Goal: Navigation & Orientation: Find specific page/section

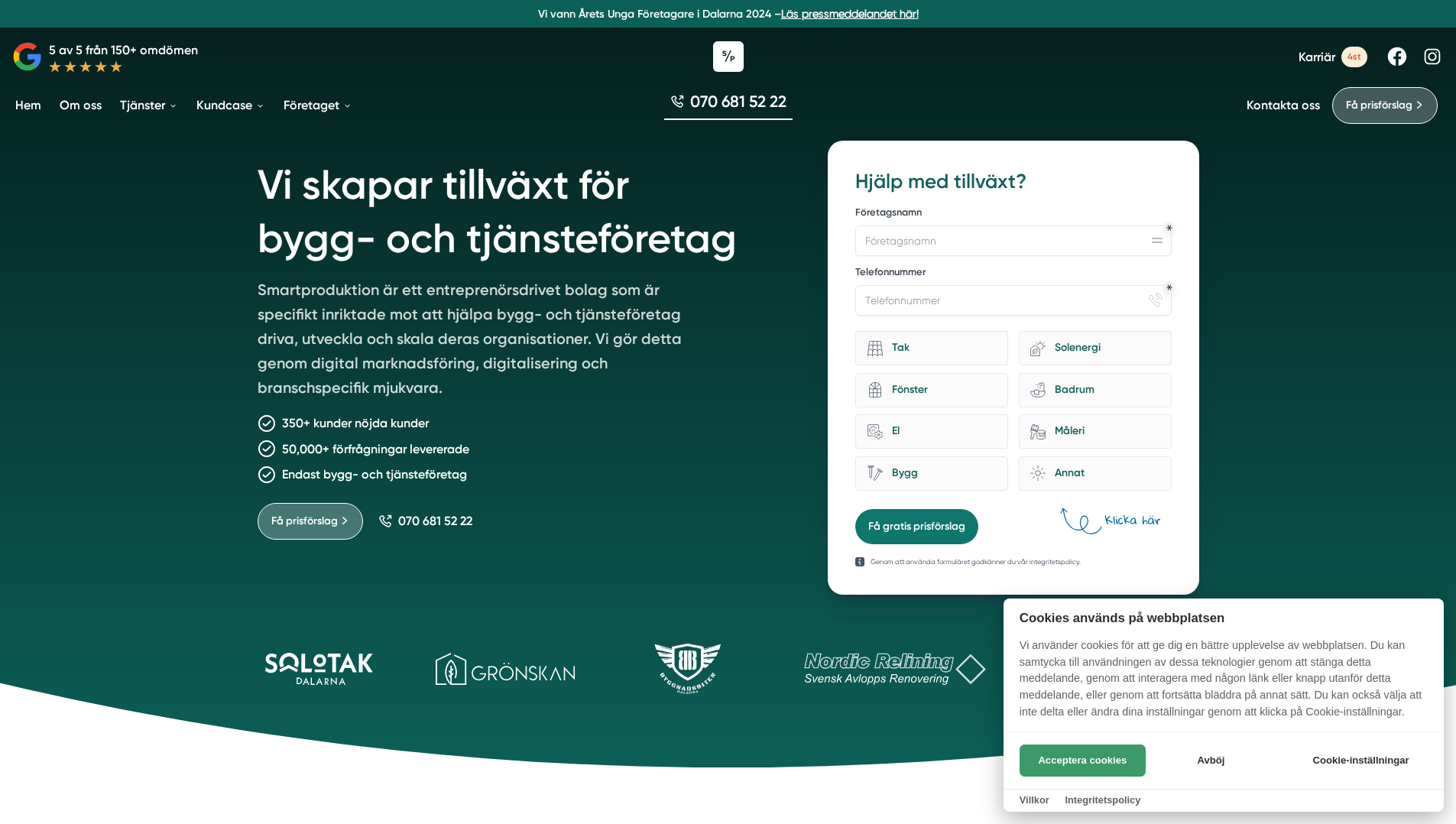
click at [1091, 764] on button "Acceptera cookies" at bounding box center [1083, 761] width 126 height 32
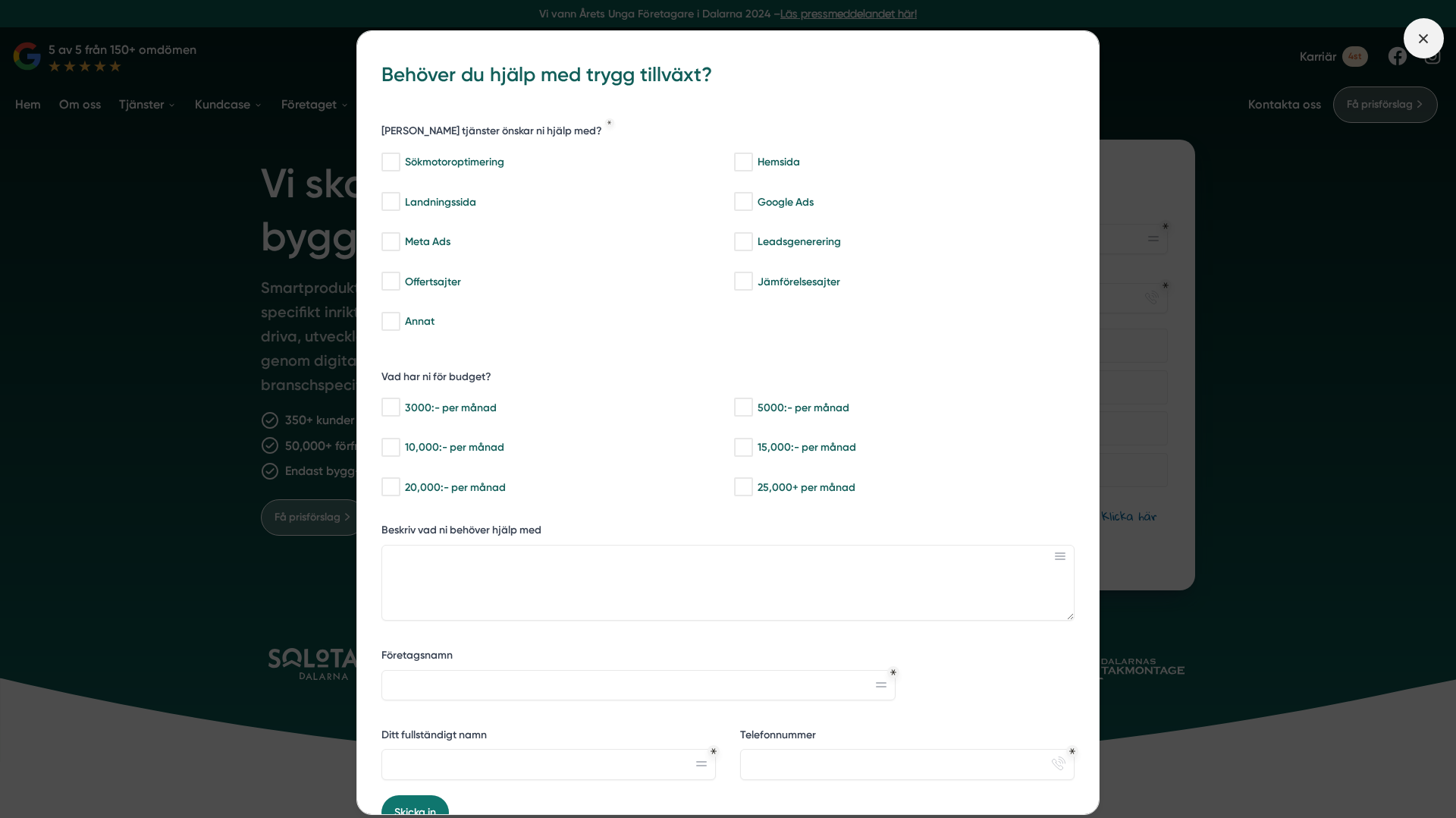
click at [1430, 42] on icon at bounding box center [1424, 39] width 16 height 17
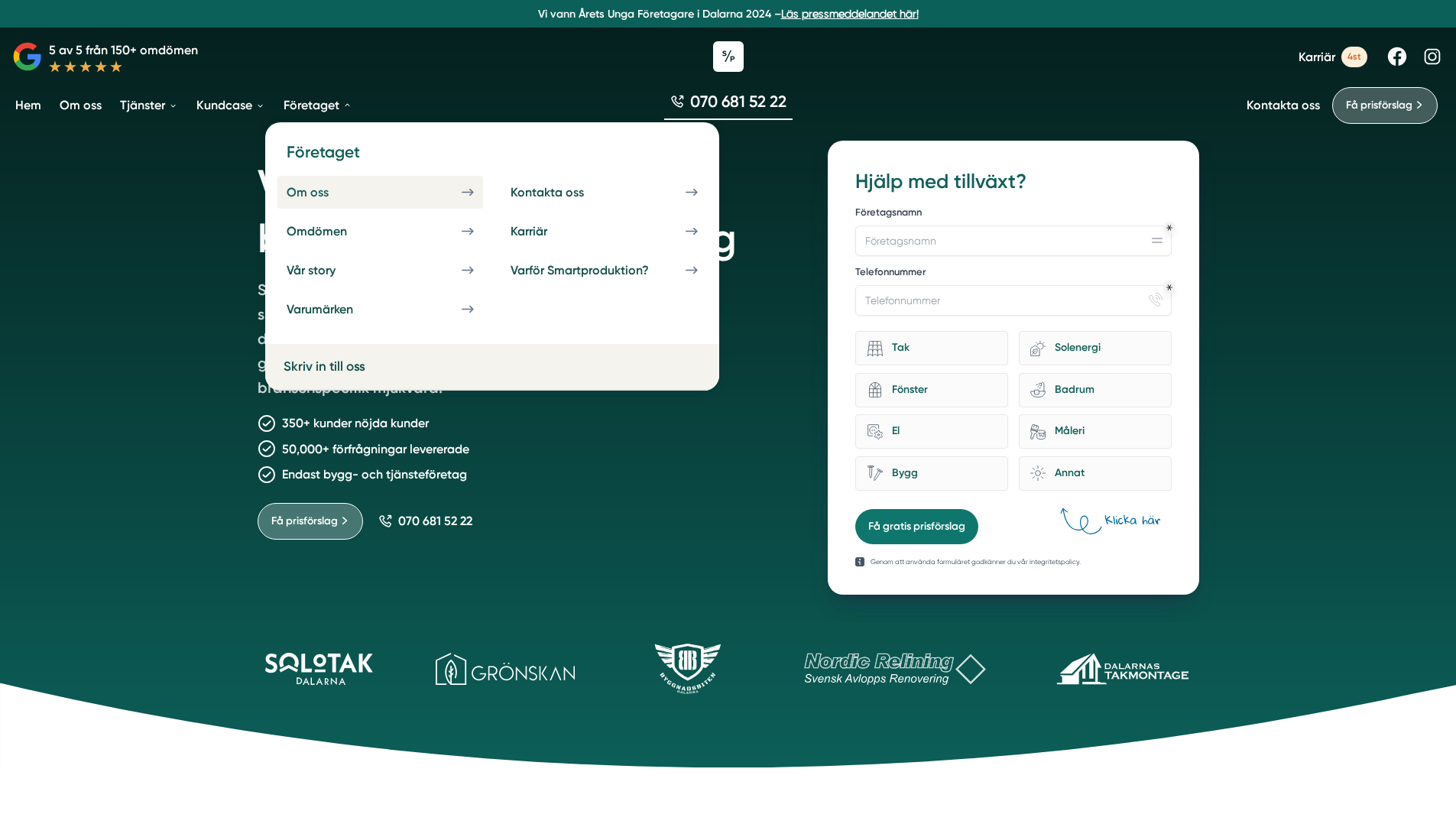
click at [394, 195] on link "Om oss" at bounding box center [380, 192] width 205 height 33
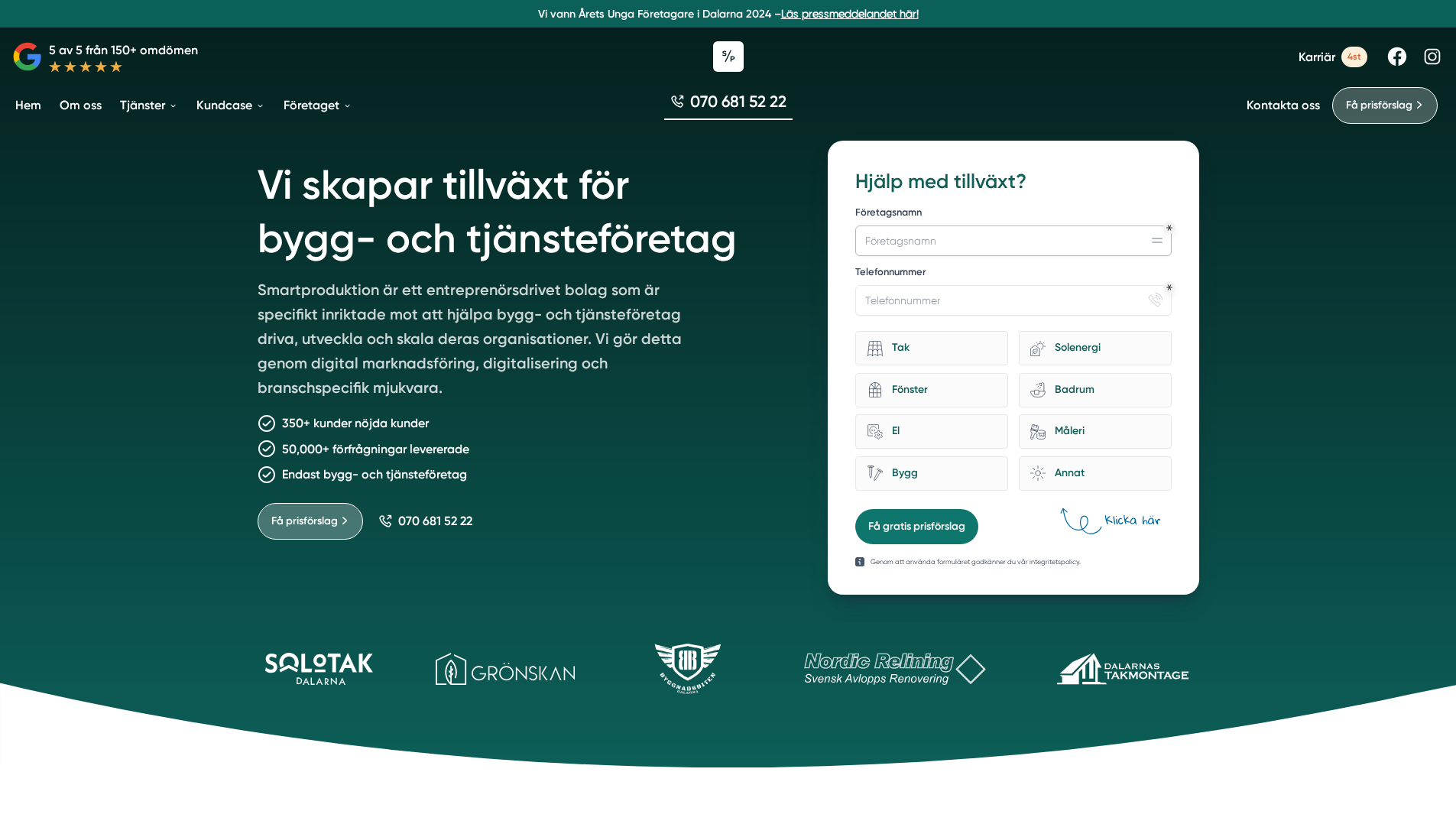
click at [1158, 244] on input "Företagsnamn" at bounding box center [1013, 240] width 316 height 31
click at [911, 351] on div "Tak" at bounding box center [939, 348] width 114 height 21
click at [0, 0] on input "Tak" at bounding box center [0, 0] width 0 height 0
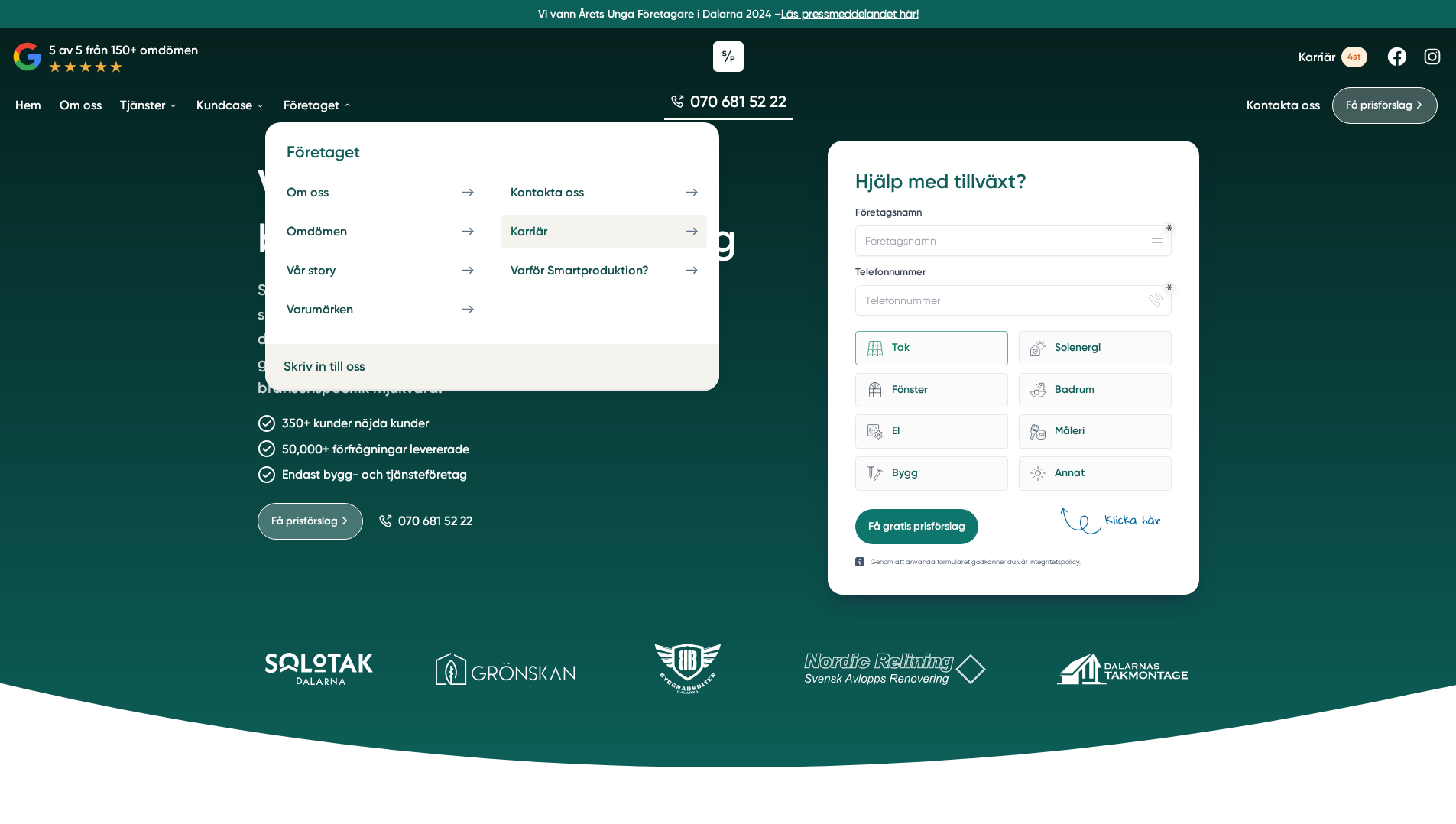
click at [652, 238] on link "Karriär" at bounding box center [603, 231] width 205 height 33
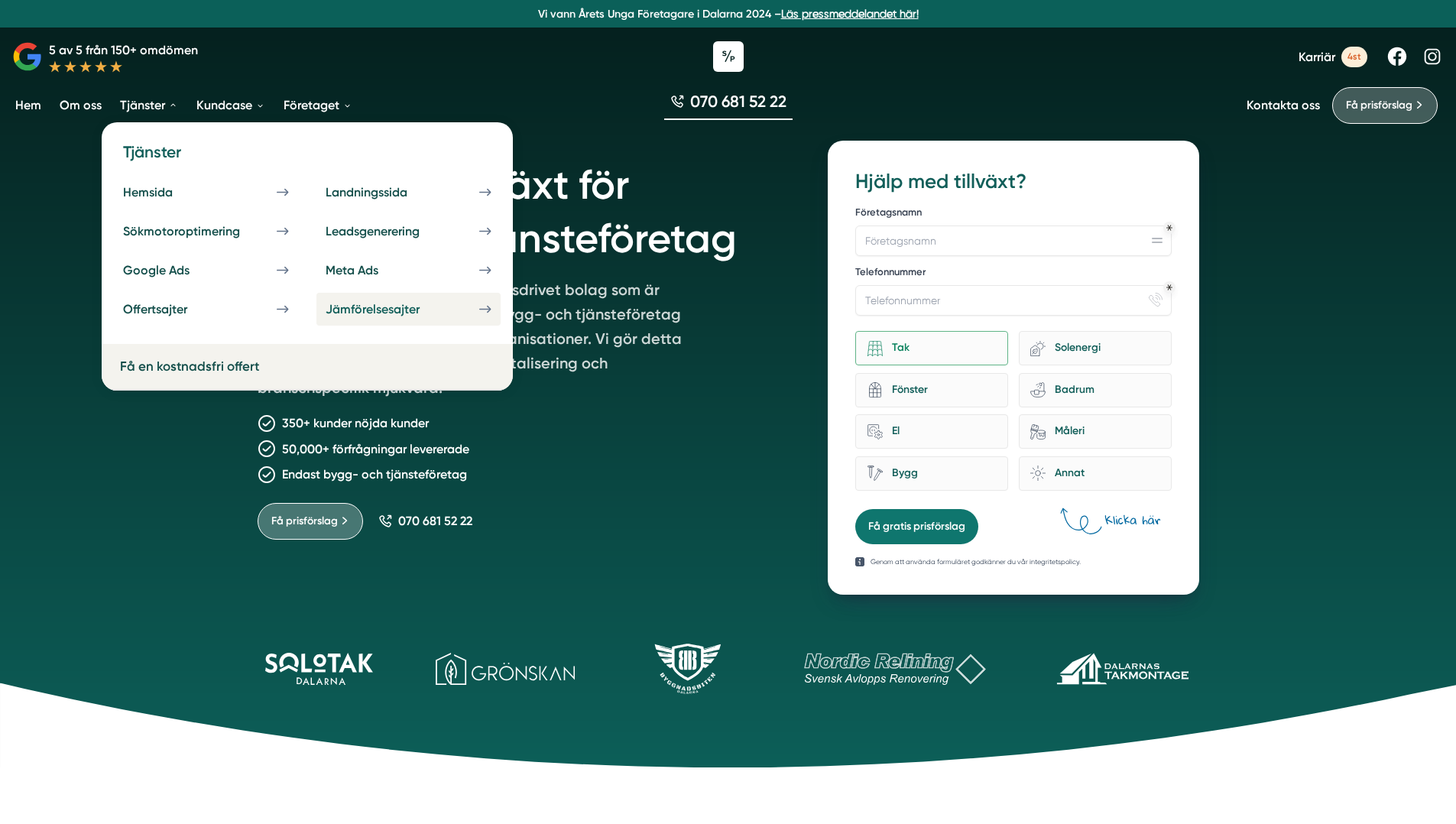
click at [408, 306] on div "Jämförelsesajter" at bounding box center [391, 308] width 130 height 14
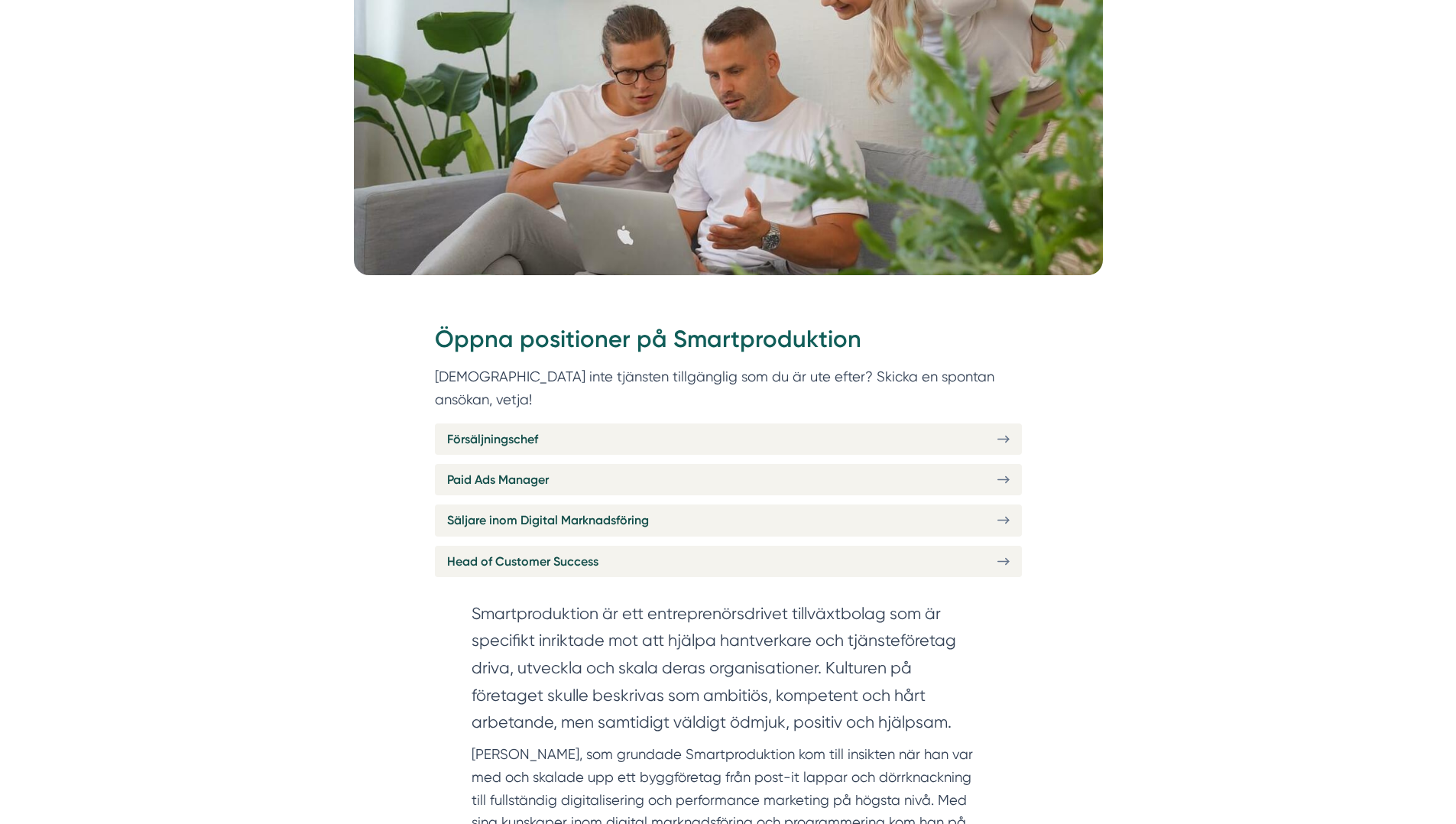
scroll to position [459, 0]
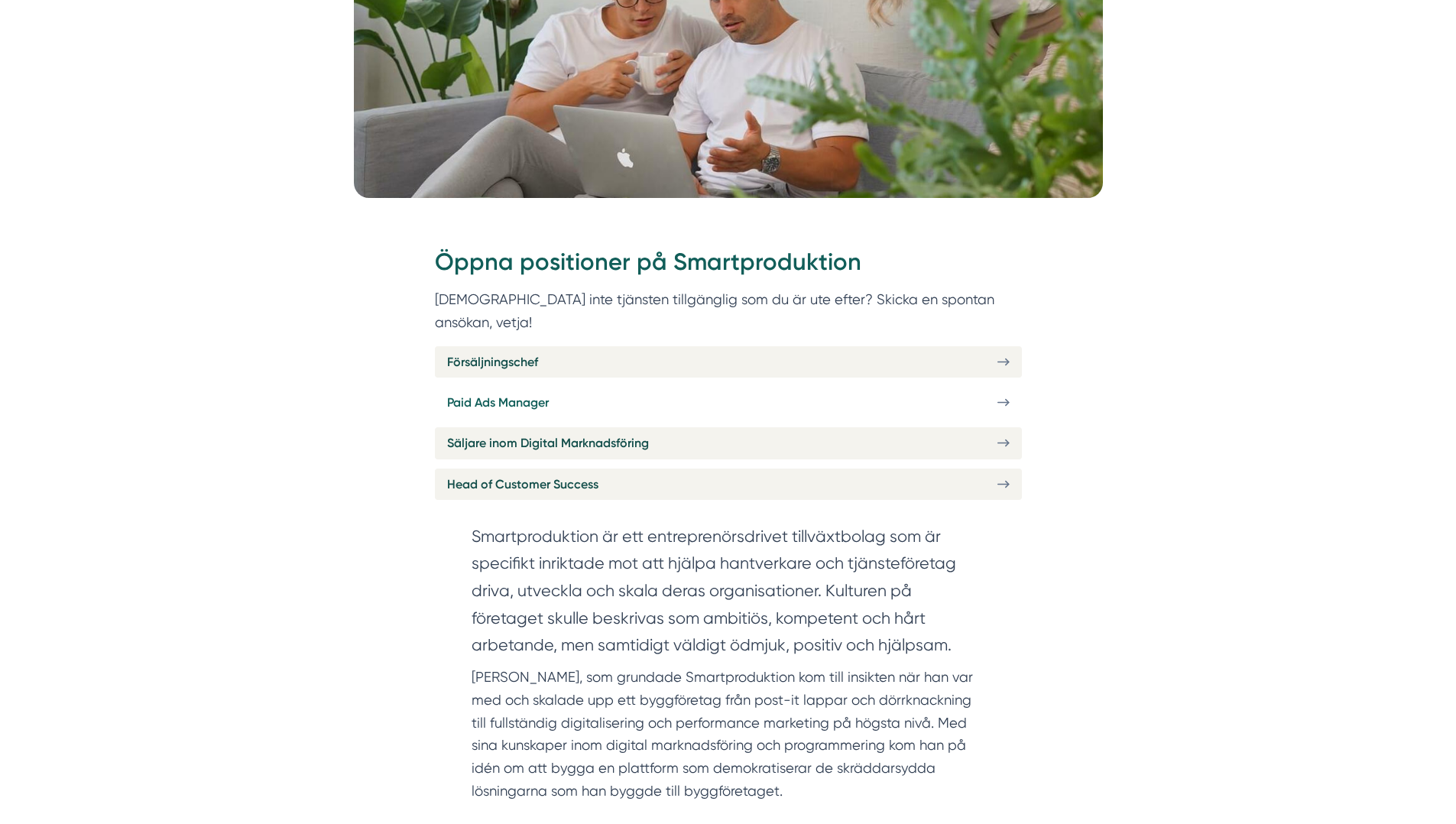
click at [949, 387] on link "Paid Ads Manager" at bounding box center [728, 402] width 587 height 32
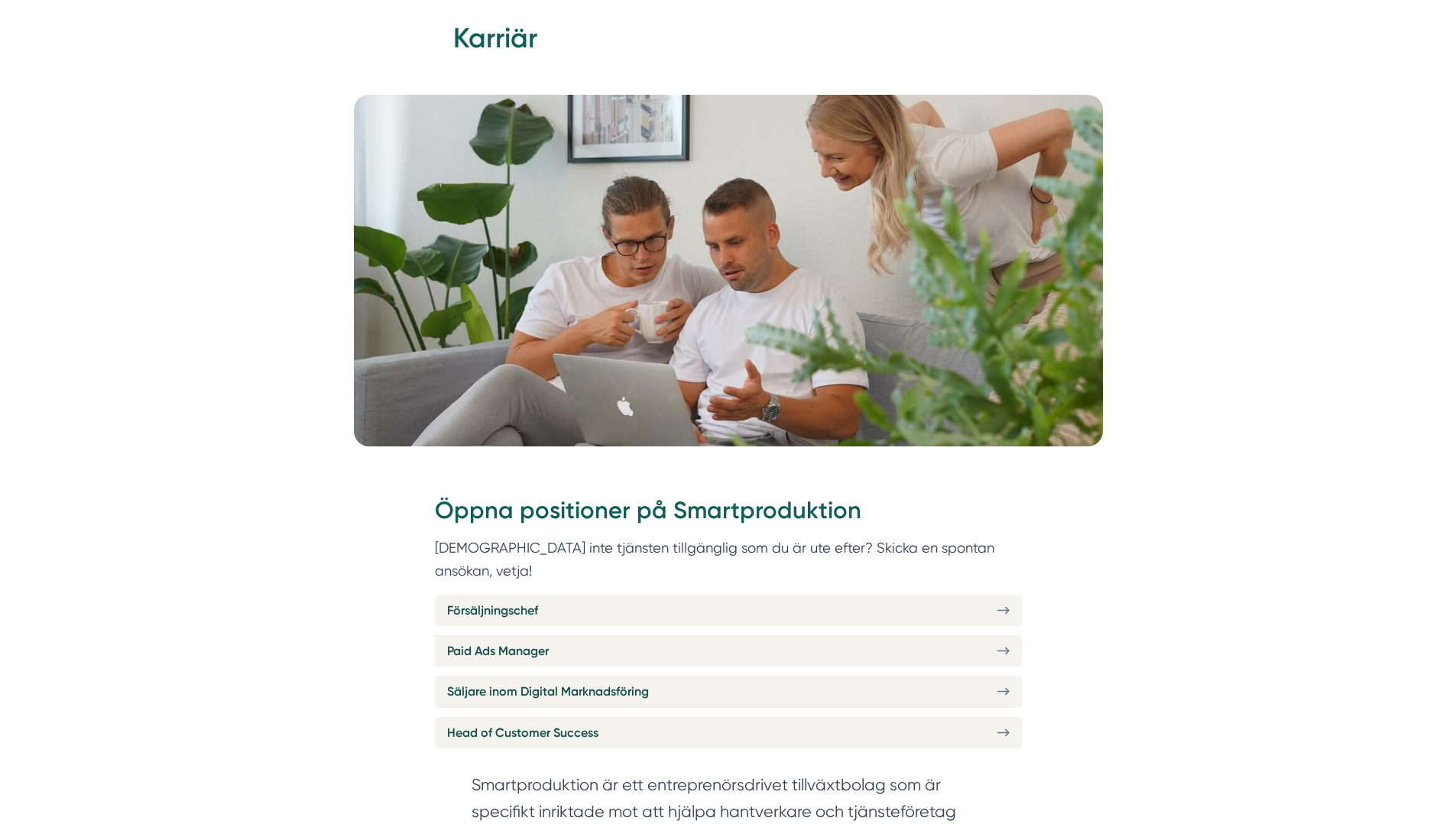
scroll to position [0, 0]
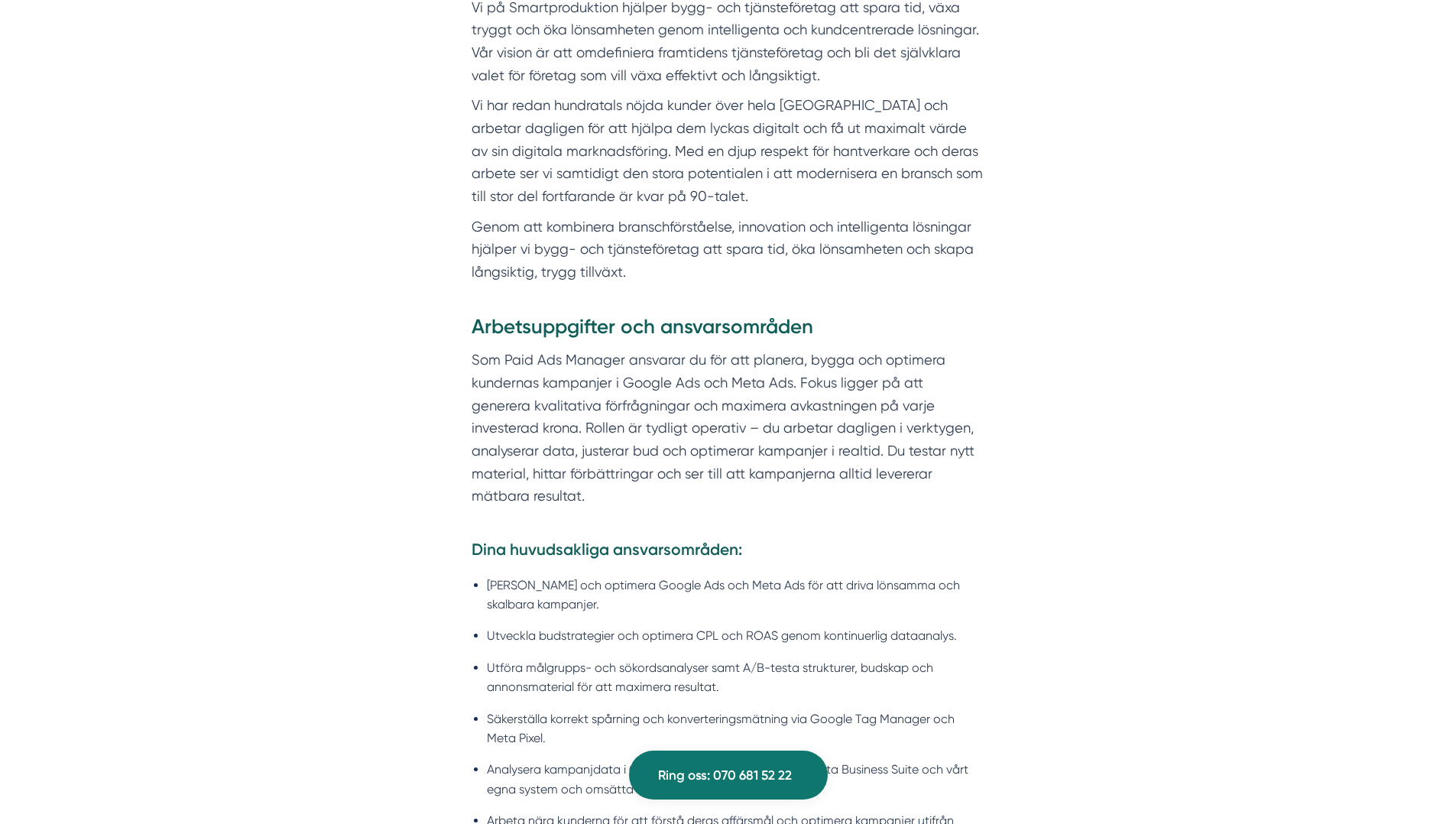
scroll to position [917, 0]
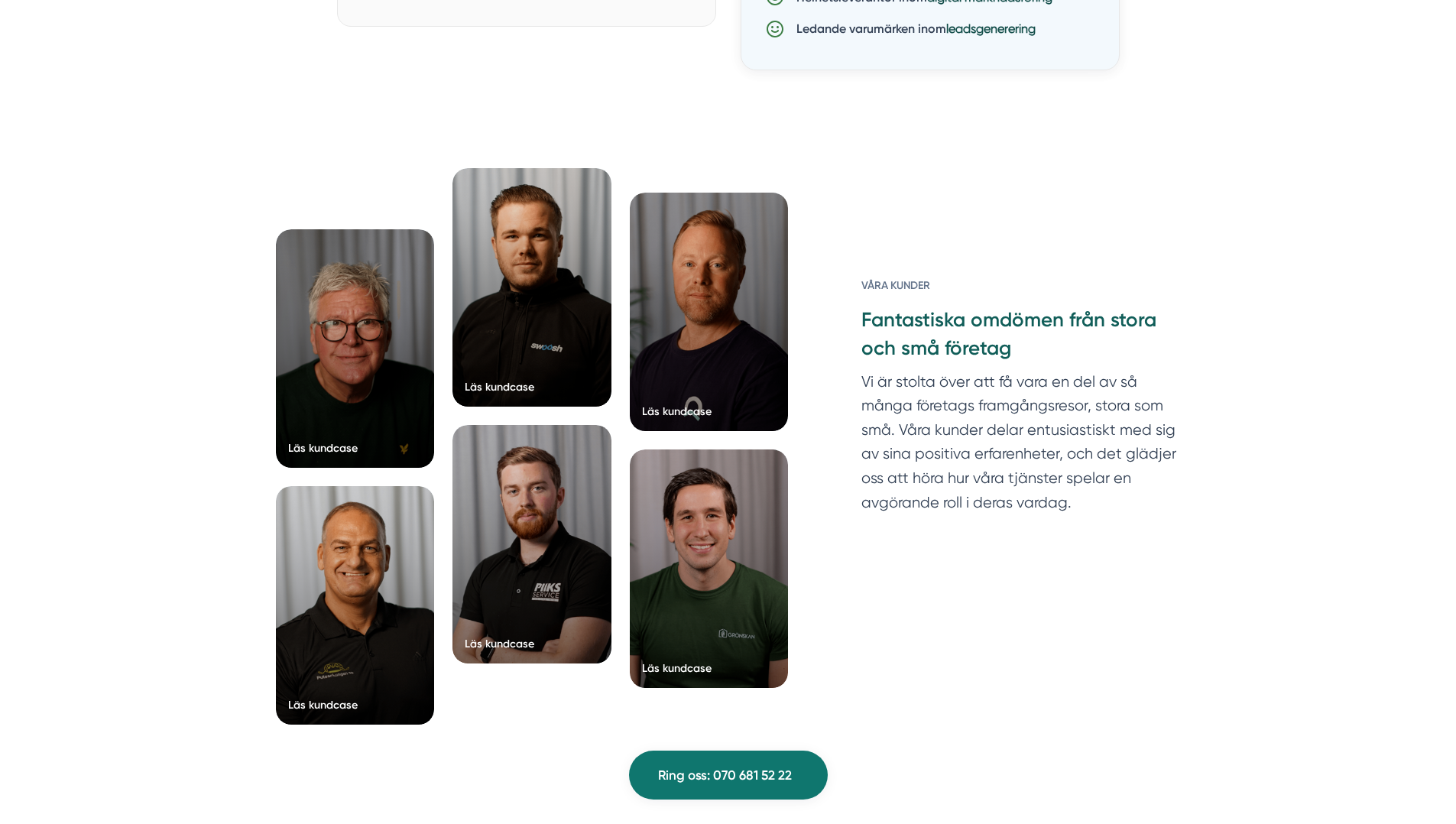
scroll to position [2293, 0]
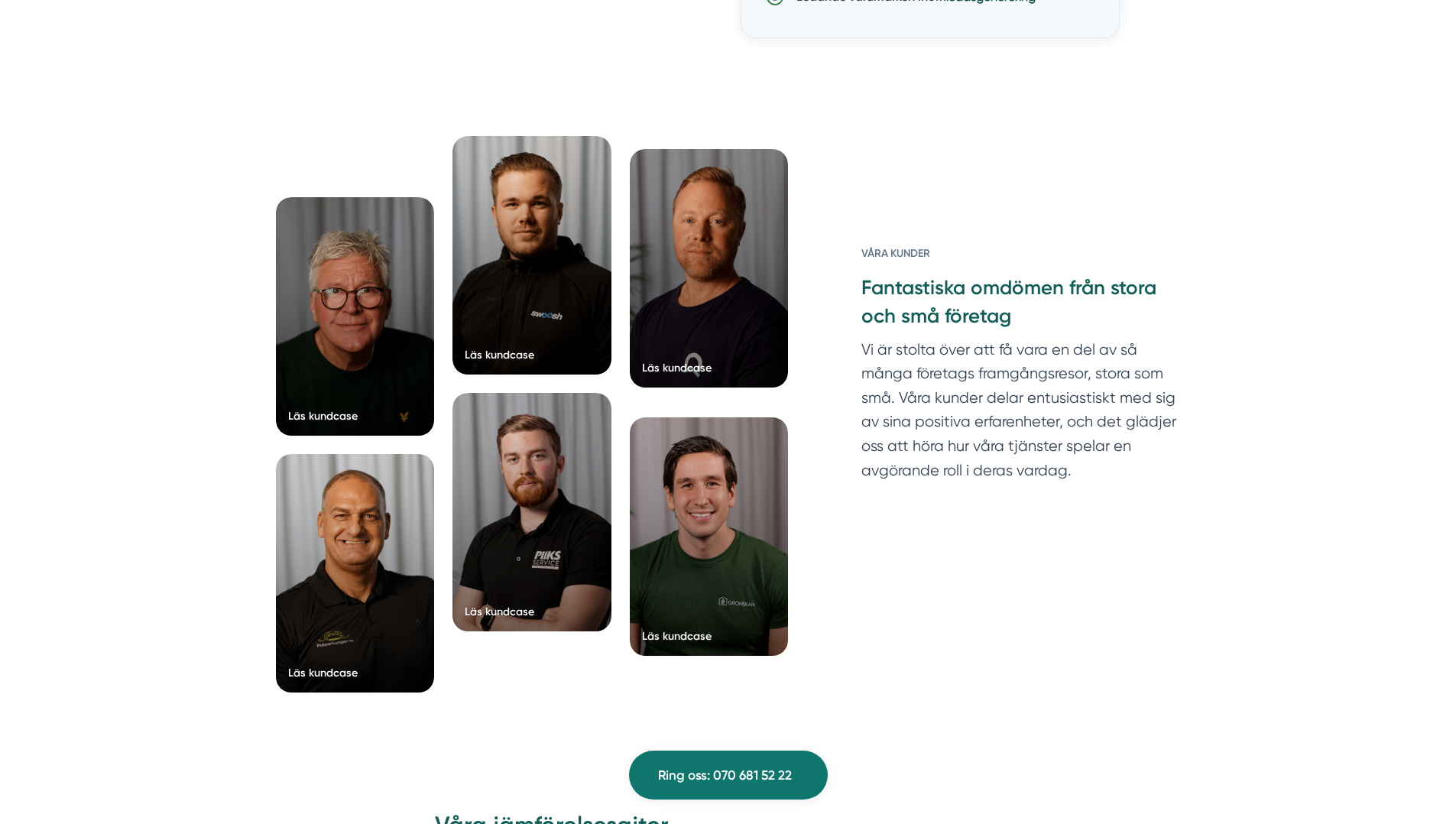
click at [716, 361] on div at bounding box center [709, 268] width 159 height 239
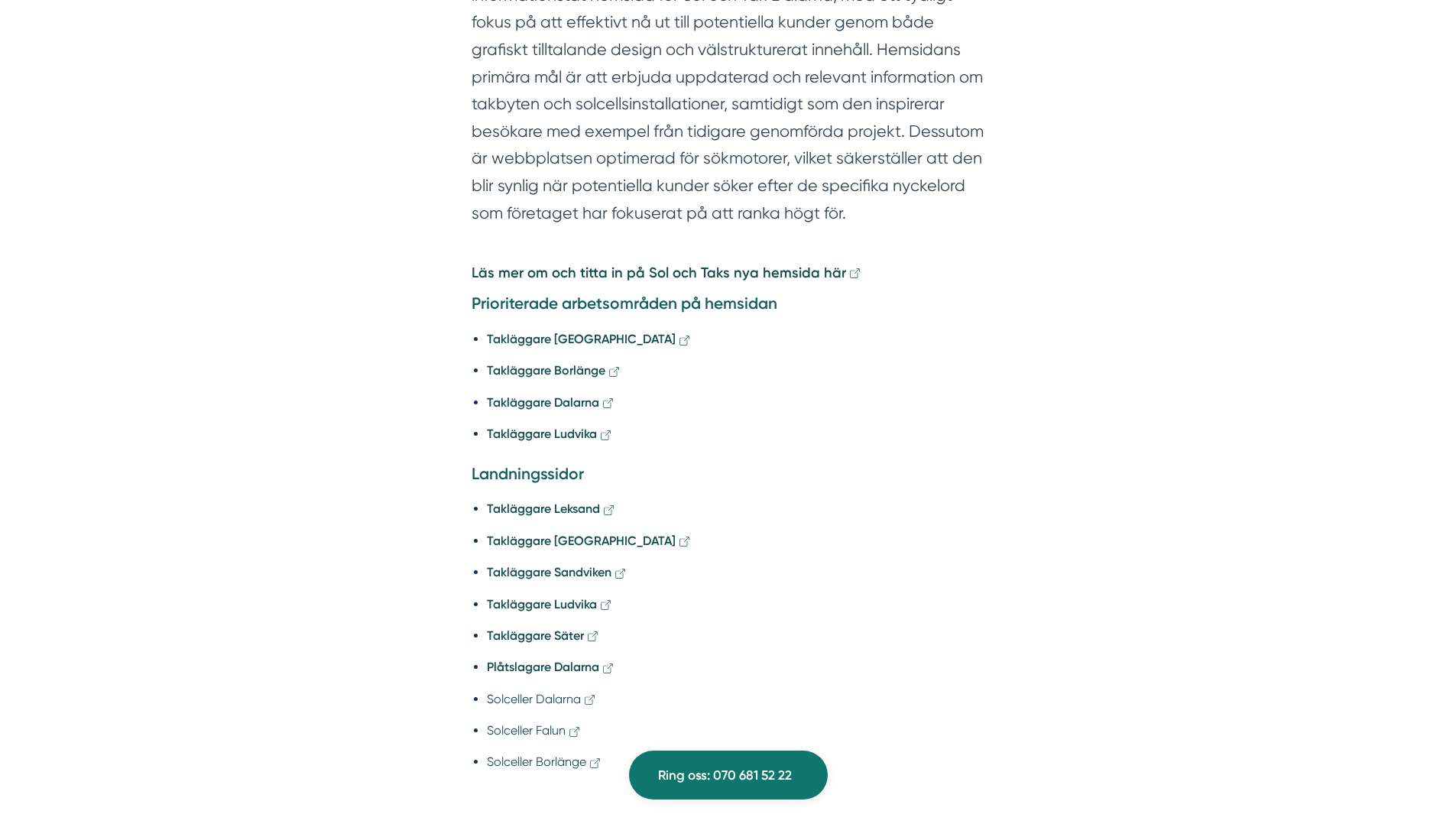
scroll to position [2110, 0]
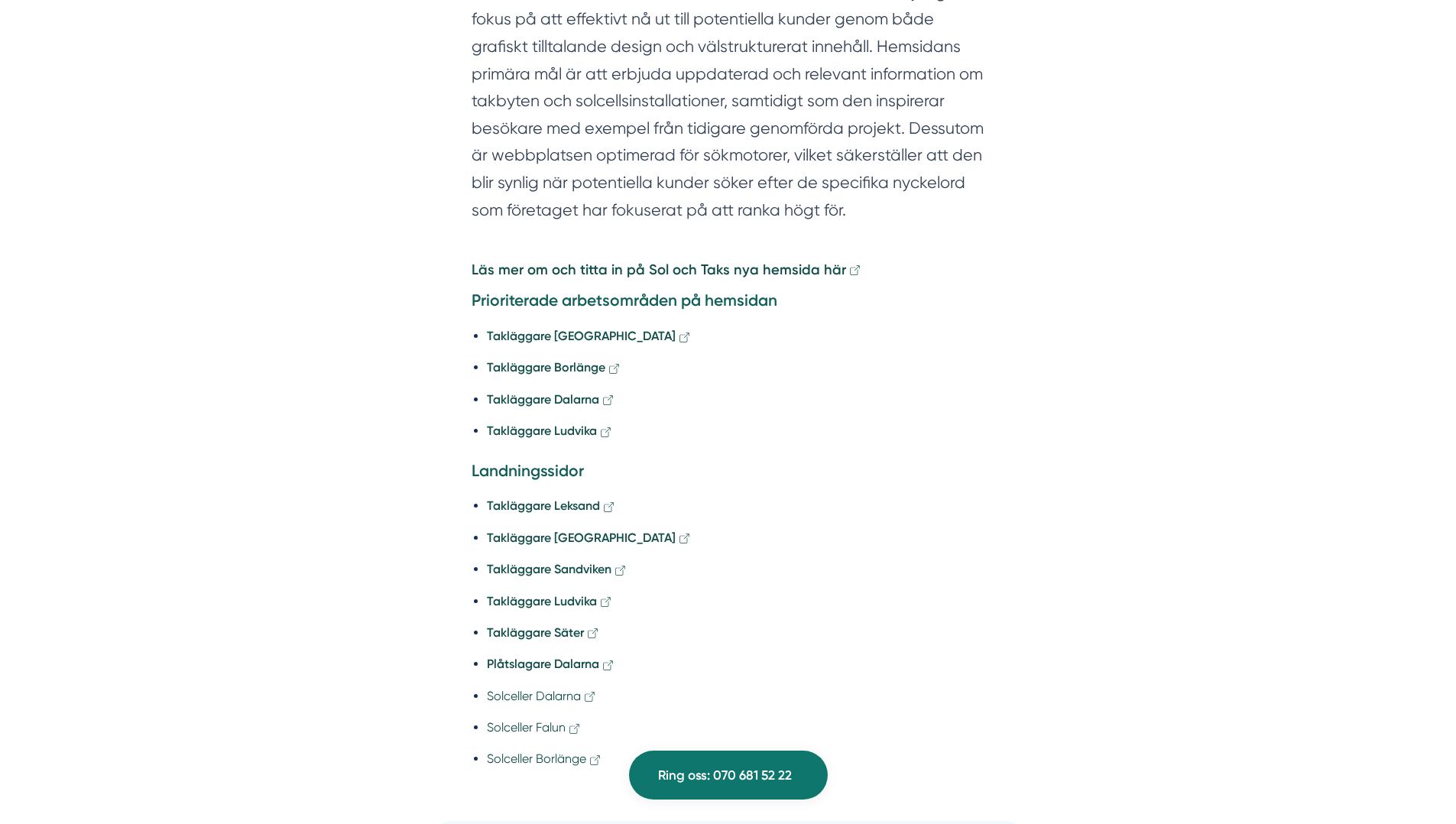
click at [679, 332] on icon at bounding box center [685, 338] width 12 height 12
click at [604, 502] on icon at bounding box center [607, 506] width 9 height 9
click at [607, 596] on icon at bounding box center [606, 602] width 12 height 12
click at [588, 691] on icon at bounding box center [589, 697] width 12 height 12
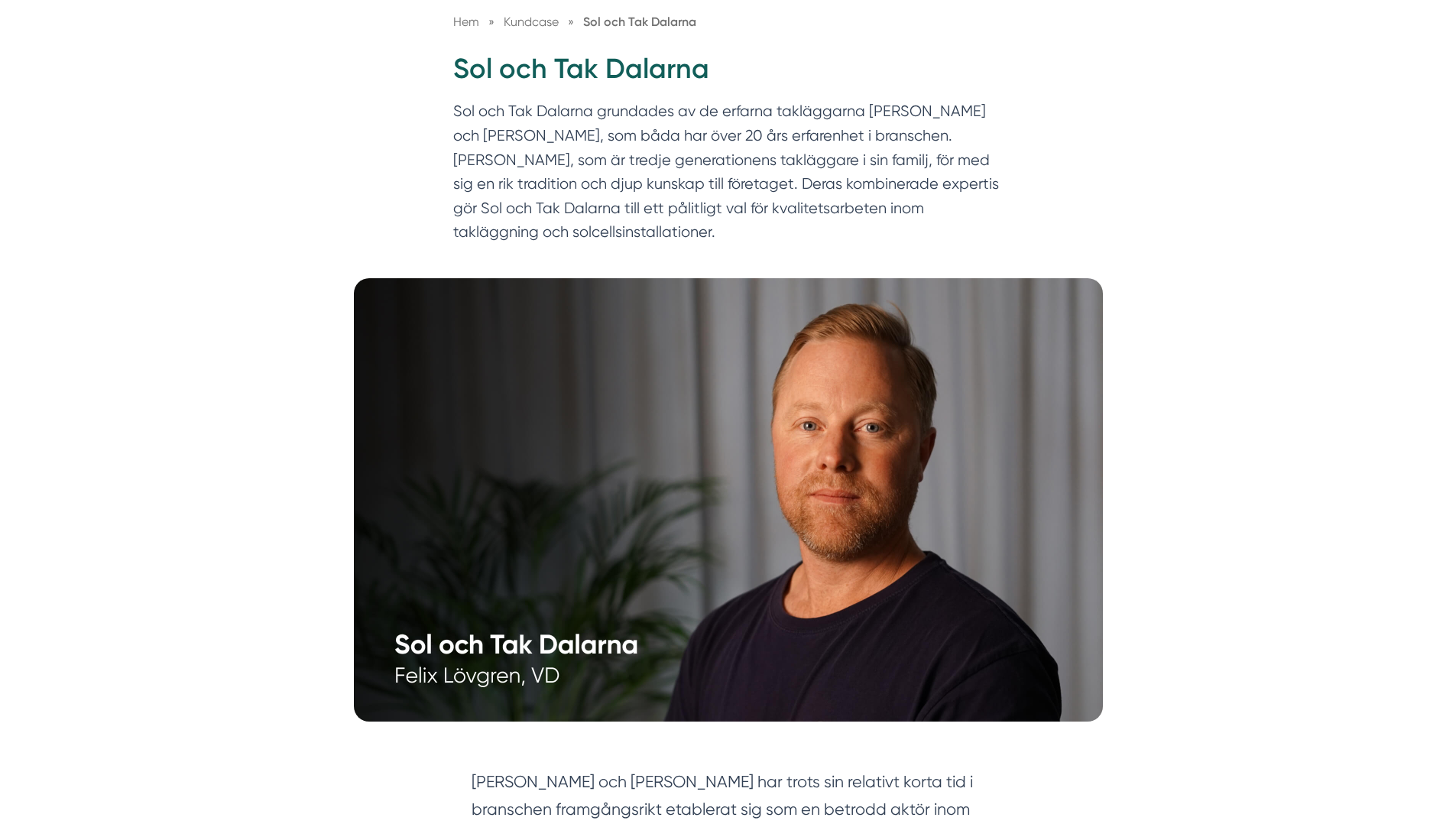
scroll to position [0, 0]
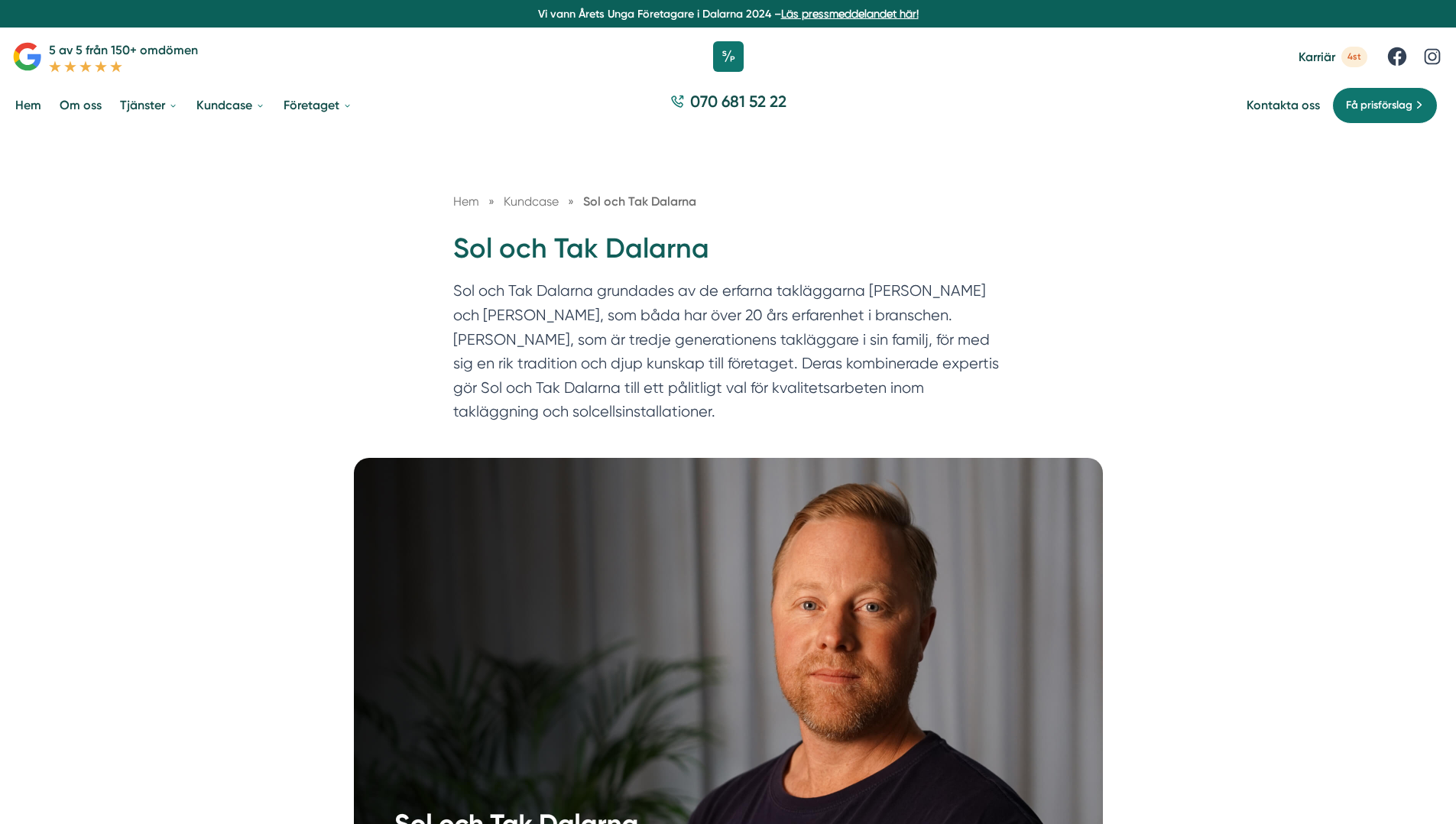
click at [33, 106] on link "Hem" at bounding box center [28, 105] width 32 height 39
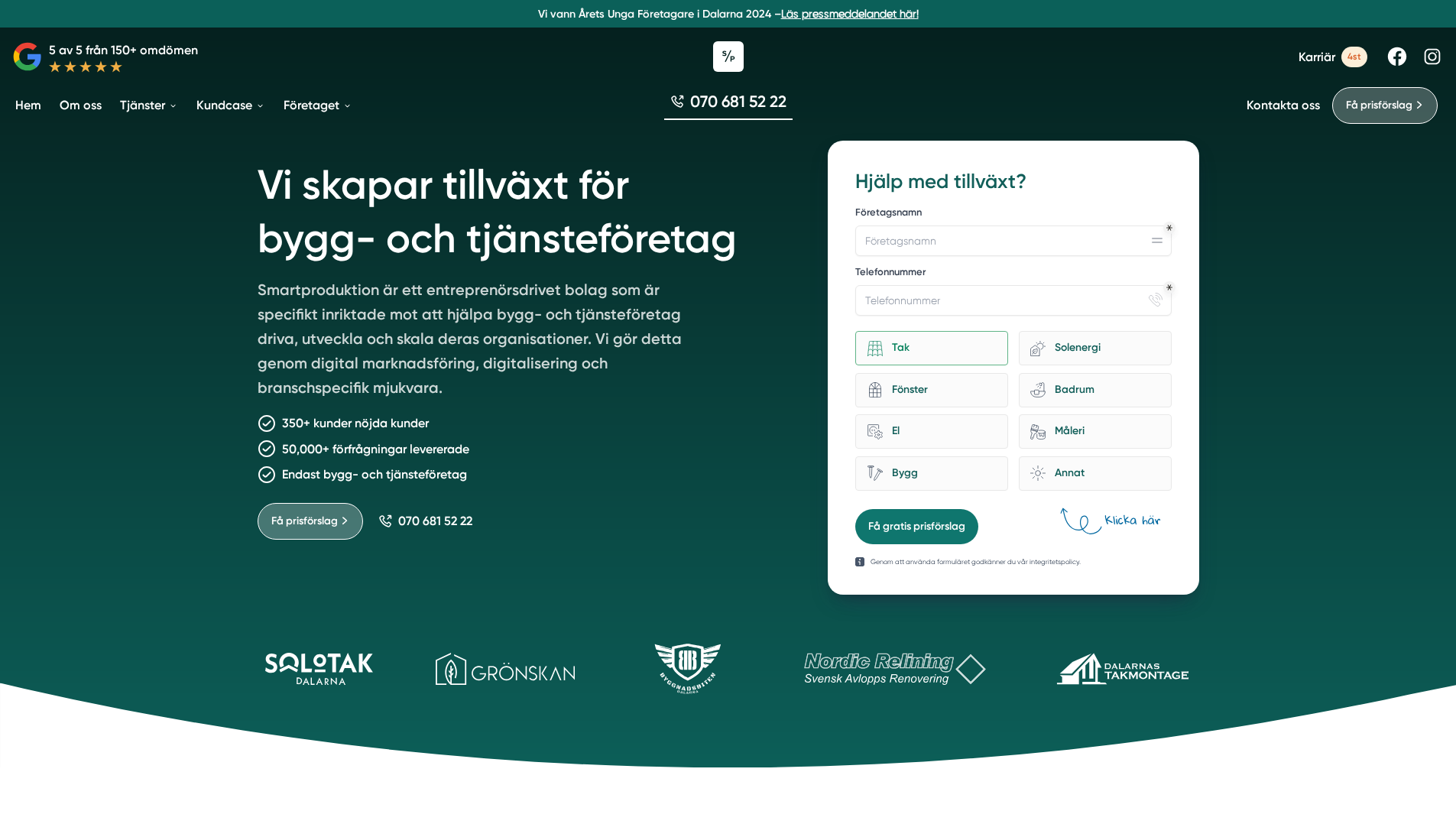
click at [1402, 53] on link at bounding box center [1397, 57] width 23 height 23
